Goal: Task Accomplishment & Management: Use online tool/utility

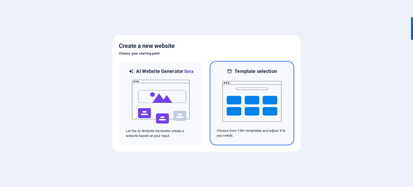
click at [214, 107] on div "Template selection Choose from 150+ templates and adjust it to you needs." at bounding box center [252, 103] width 85 height 84
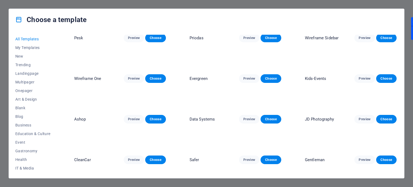
scroll to position [1211, 0]
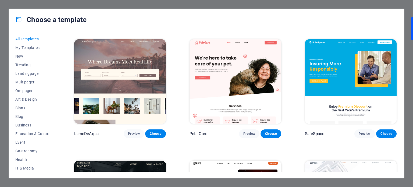
click at [121, 82] on img at bounding box center [120, 81] width 92 height 85
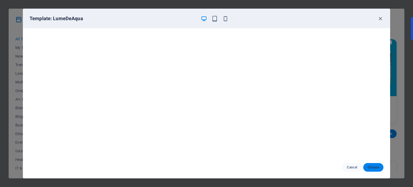
click at [372, 165] on span "Choose" at bounding box center [374, 167] width 12 height 4
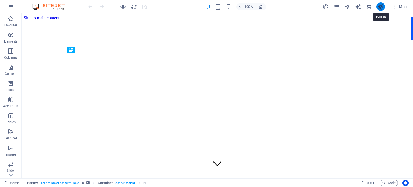
click at [379, 4] on icon "publish" at bounding box center [381, 7] width 6 height 6
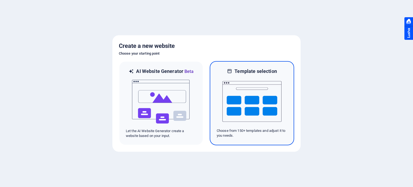
click at [268, 93] on img at bounding box center [252, 102] width 59 height 54
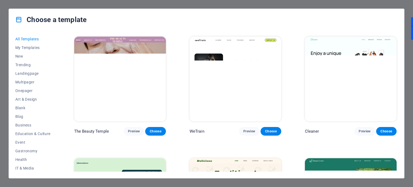
scroll to position [808, 0]
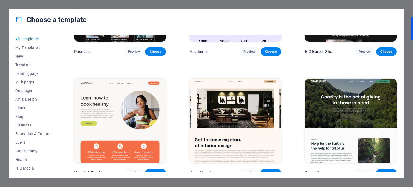
click at [250, 100] on img at bounding box center [236, 121] width 92 height 85
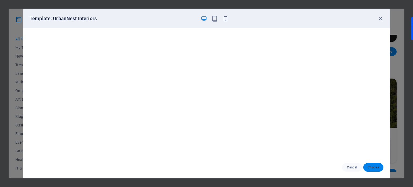
click at [376, 165] on span "Choose" at bounding box center [374, 167] width 12 height 4
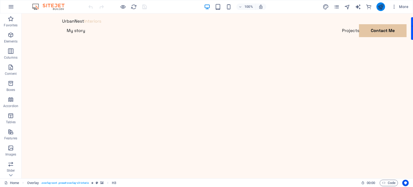
click at [378, 6] on button "publish" at bounding box center [381, 6] width 9 height 9
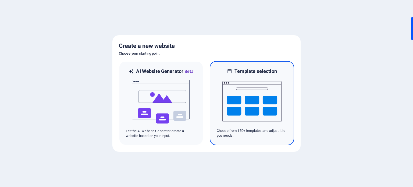
click at [233, 119] on img at bounding box center [252, 102] width 59 height 54
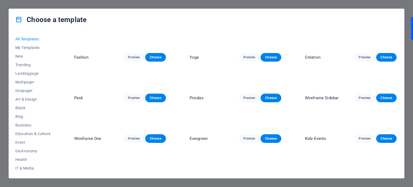
scroll to position [806, 0]
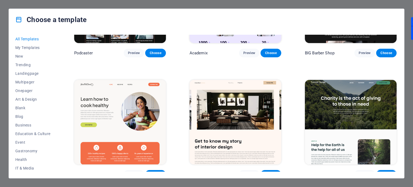
click at [355, 100] on img at bounding box center [351, 122] width 92 height 85
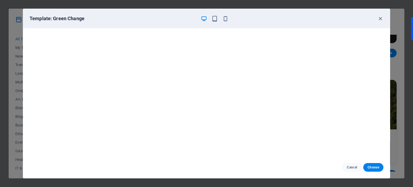
drag, startPoint x: 376, startPoint y: 172, endPoint x: 372, endPoint y: 173, distance: 4.1
click at [376, 171] on div "Cancel Choose" at bounding box center [206, 168] width 367 height 22
click at [378, 167] on span "Choose" at bounding box center [374, 167] width 12 height 4
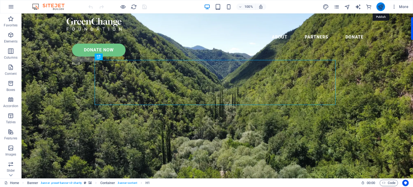
click at [378, 7] on icon "publish" at bounding box center [381, 7] width 6 height 6
